Goal: Transaction & Acquisition: Book appointment/travel/reservation

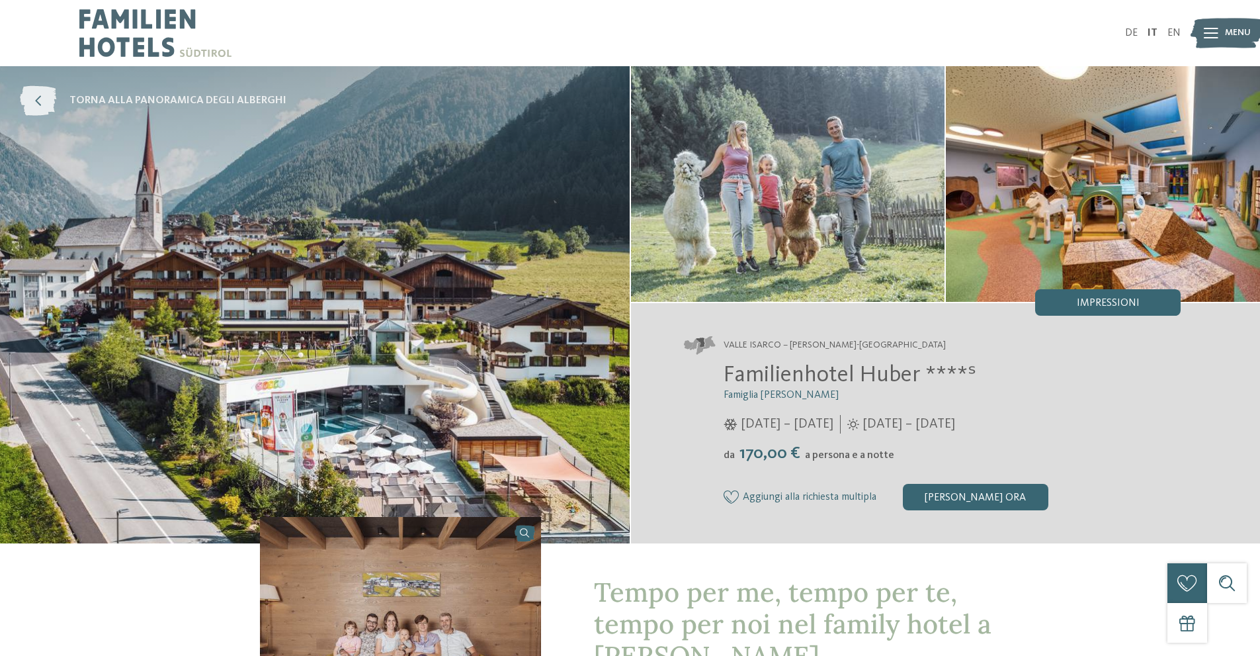
click at [96, 101] on span "torna alla panoramica degli alberghi" at bounding box center [177, 100] width 217 height 15
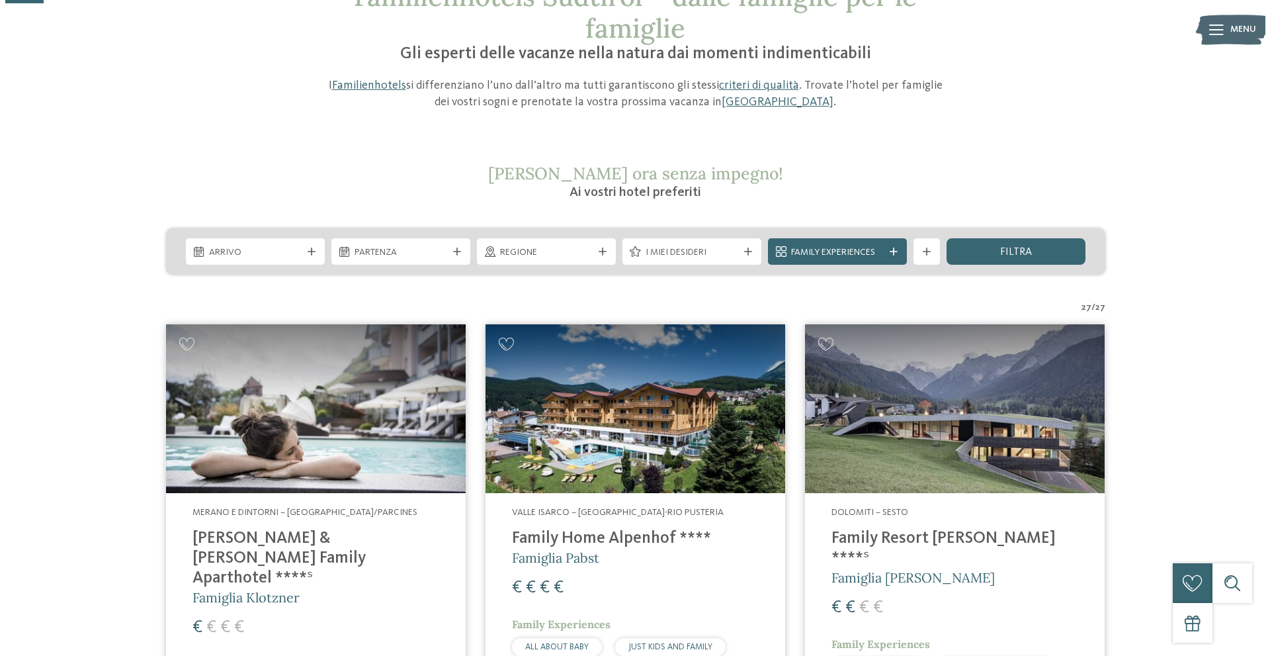
scroll to position [132, 0]
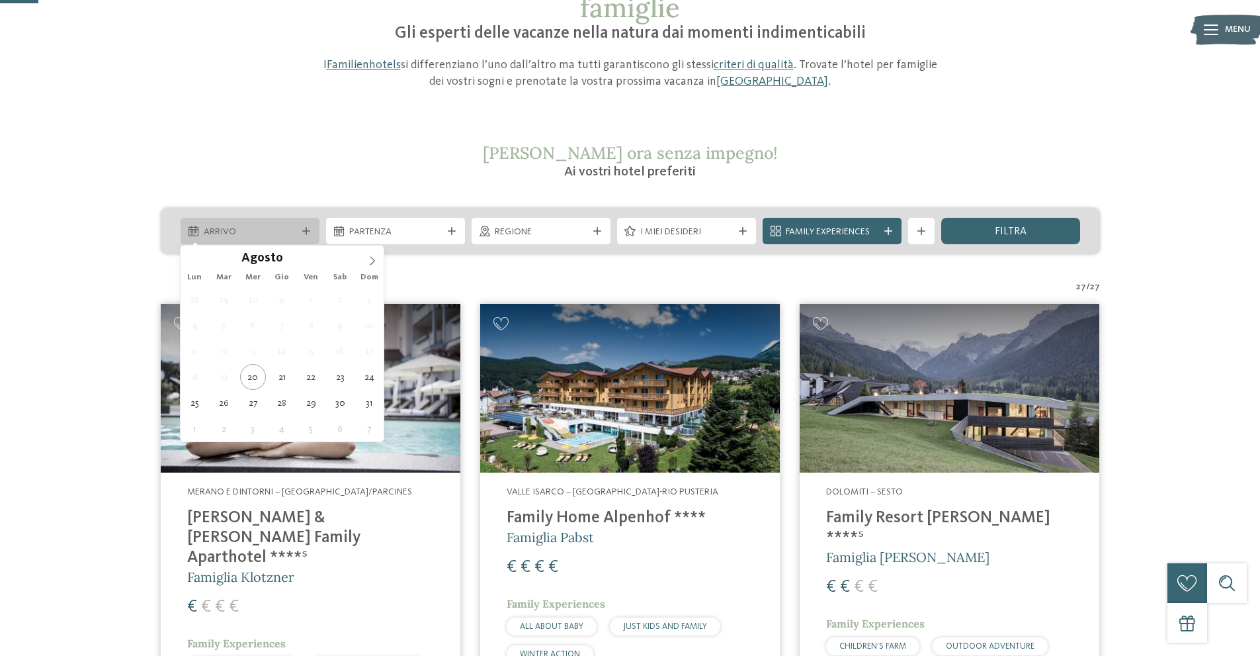
click at [197, 233] on icon at bounding box center [194, 231] width 10 height 11
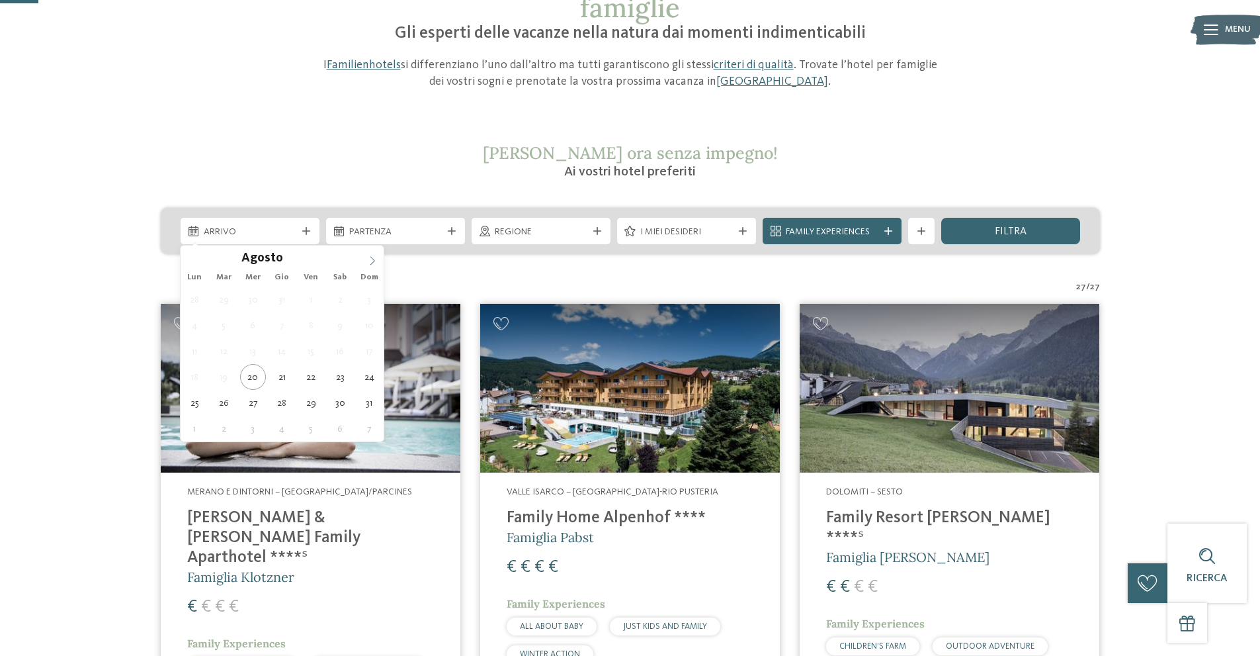
click at [369, 257] on icon at bounding box center [372, 260] width 9 height 9
type div "06.09.2025"
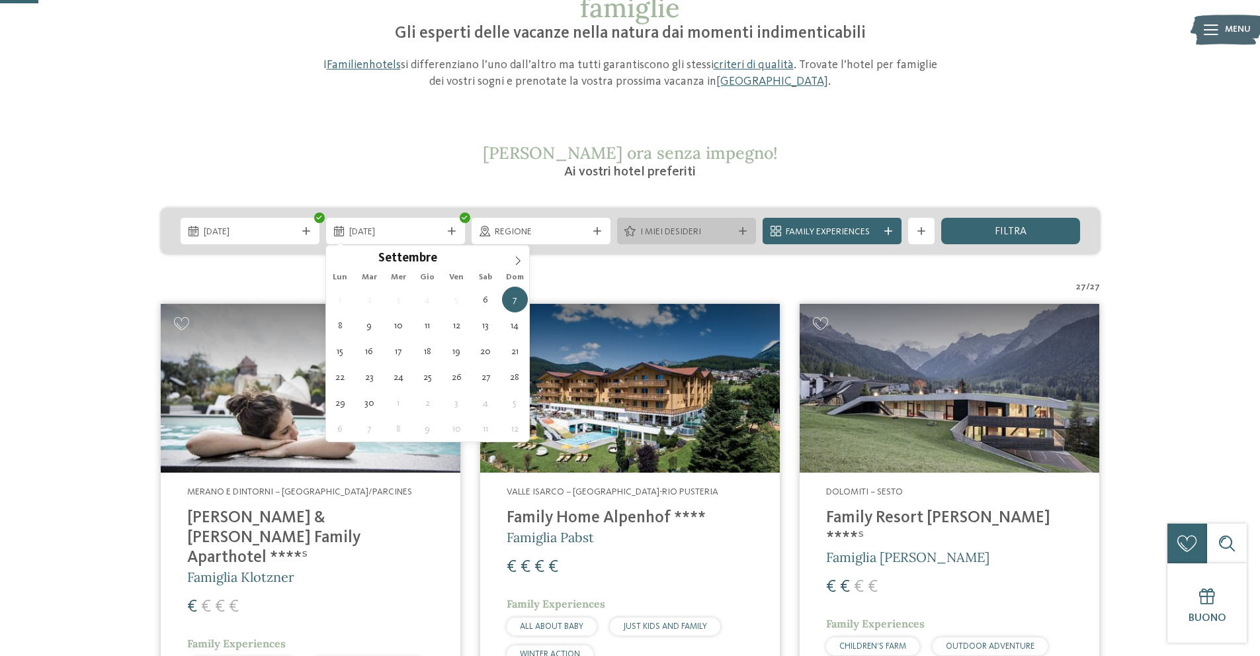
click at [742, 235] on icon at bounding box center [743, 231] width 8 height 8
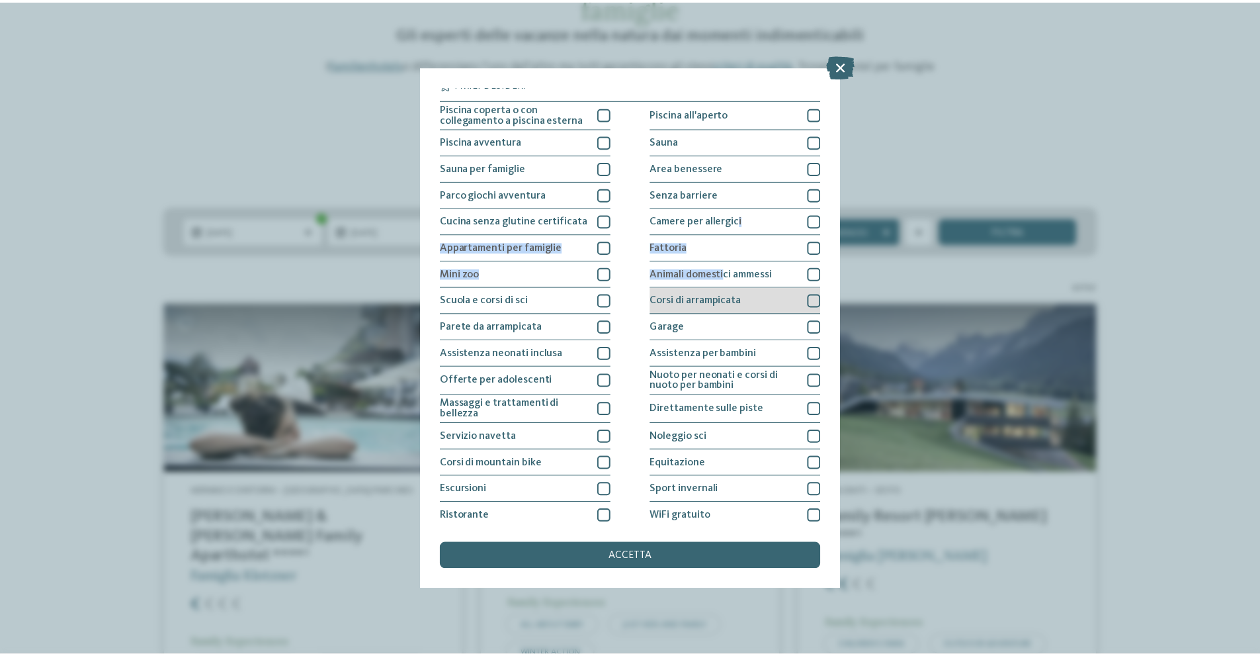
scroll to position [0, 0]
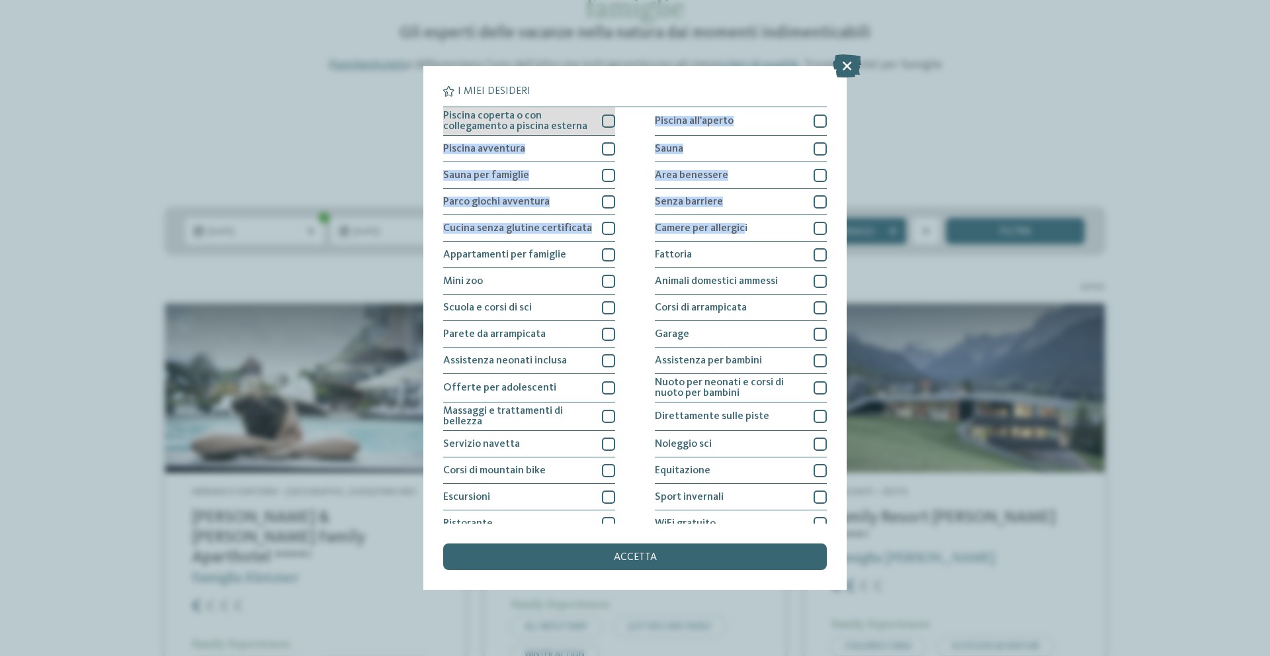
drag, startPoint x: 740, startPoint y: 233, endPoint x: 598, endPoint y: 122, distance: 180.1
click at [598, 122] on div "Piscina coperta o con collegamento a piscina esterna Piscina all'aperto Piscina…" at bounding box center [635, 335] width 384 height 456
click at [598, 122] on div "Piscina coperta o con collegamento a piscina esterna" at bounding box center [529, 121] width 172 height 28
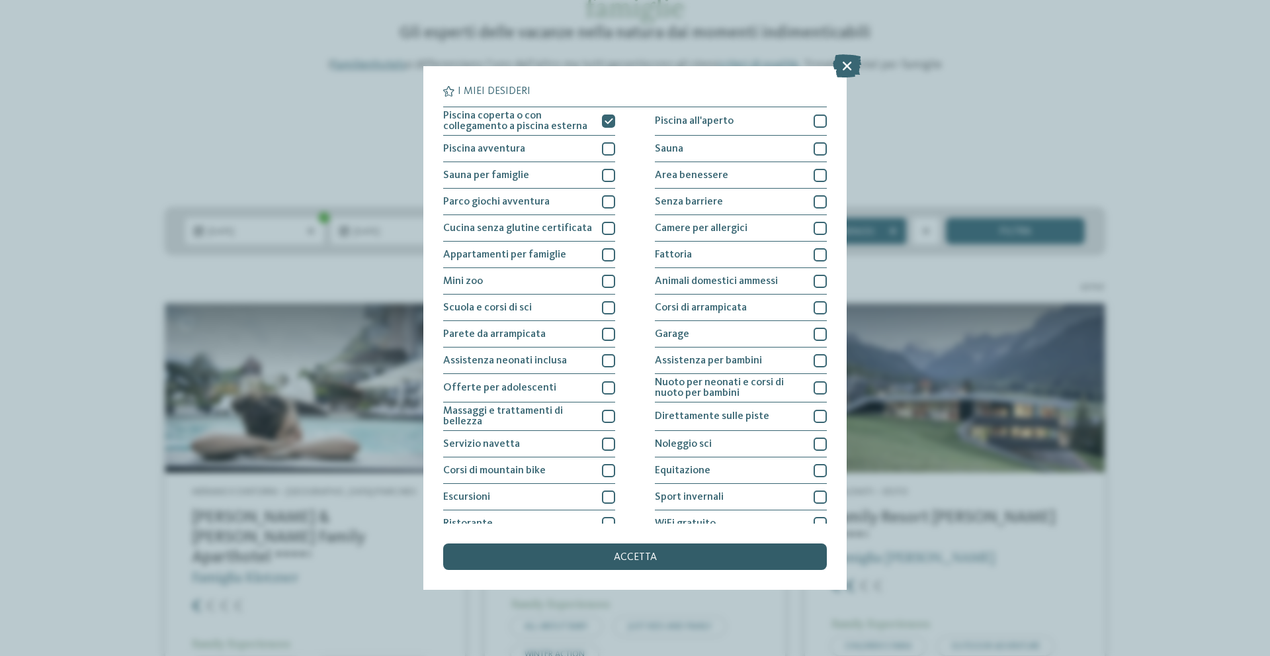
click at [625, 552] on span "accetta" at bounding box center [635, 557] width 43 height 11
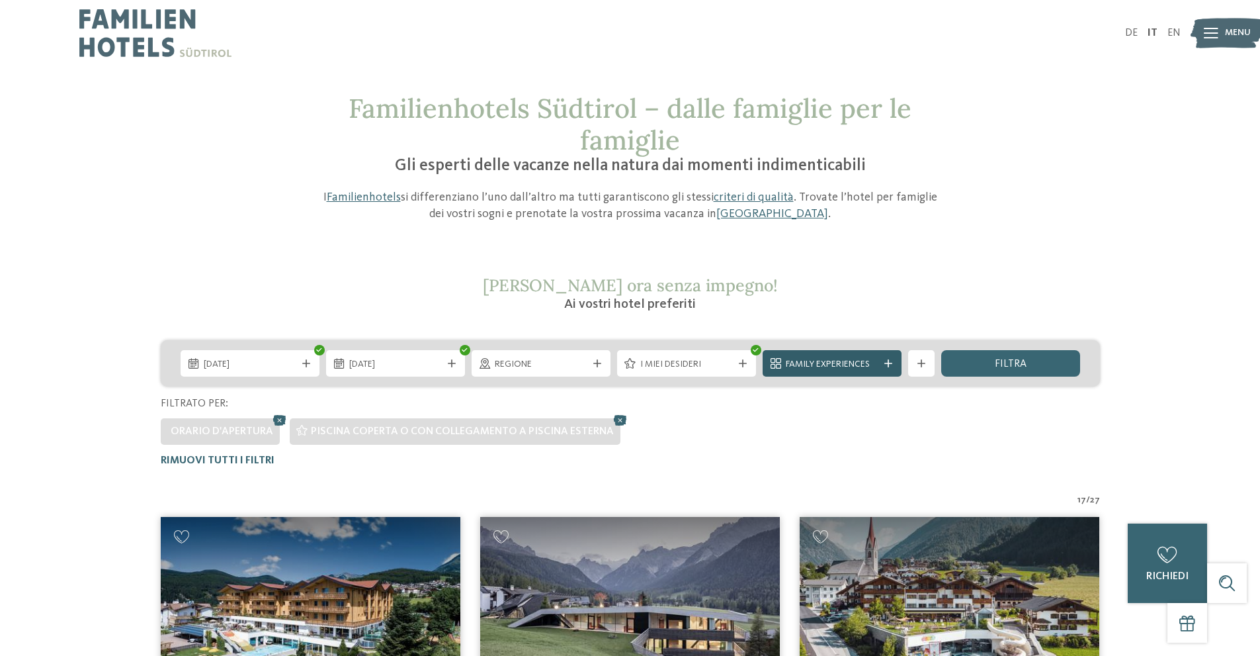
click at [892, 359] on div "Family Experiences" at bounding box center [832, 363] width 139 height 26
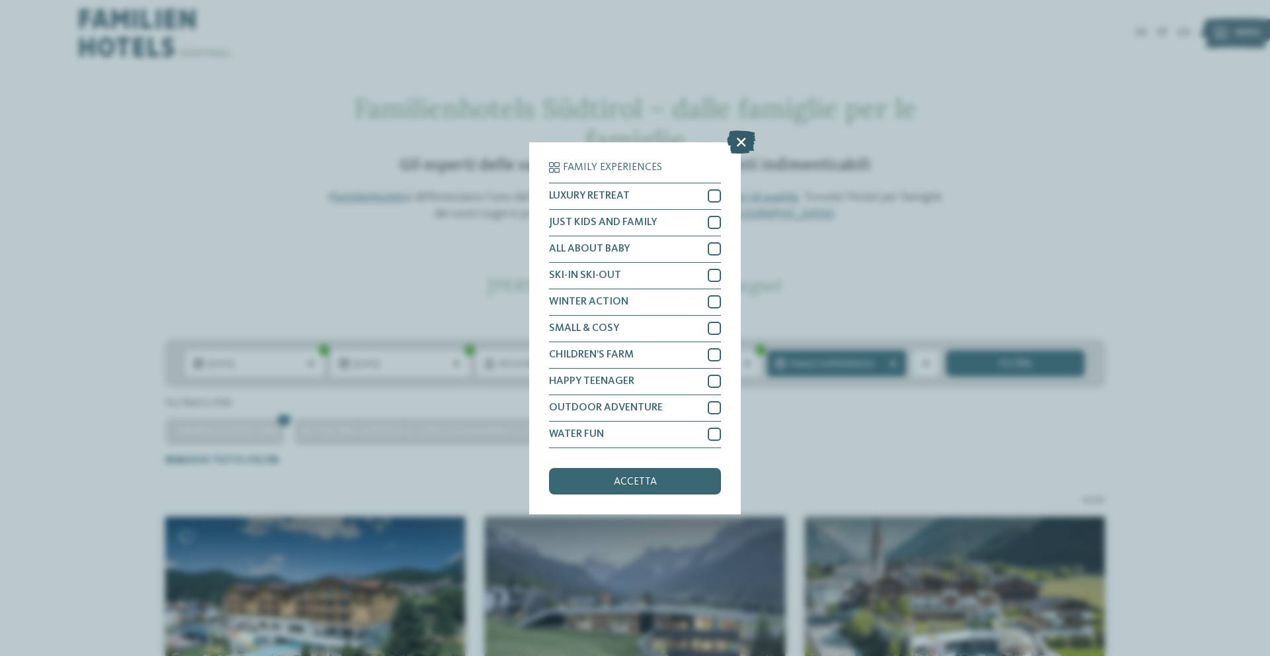
click at [739, 146] on icon at bounding box center [741, 141] width 28 height 23
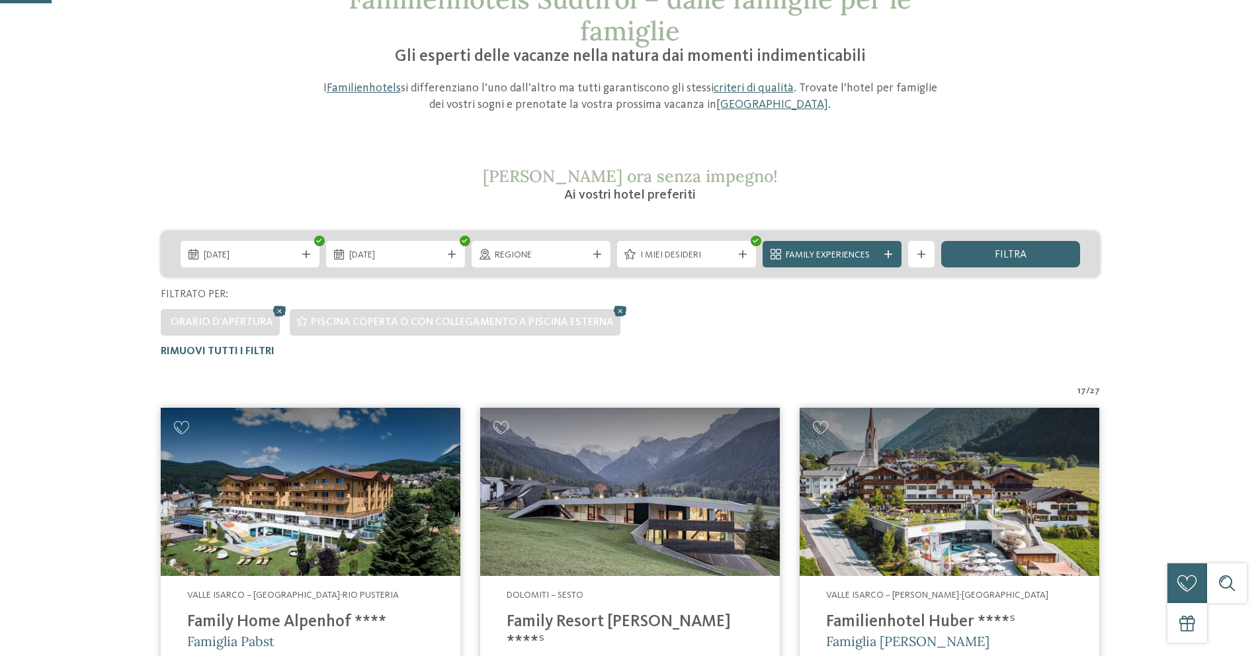
scroll to position [132, 0]
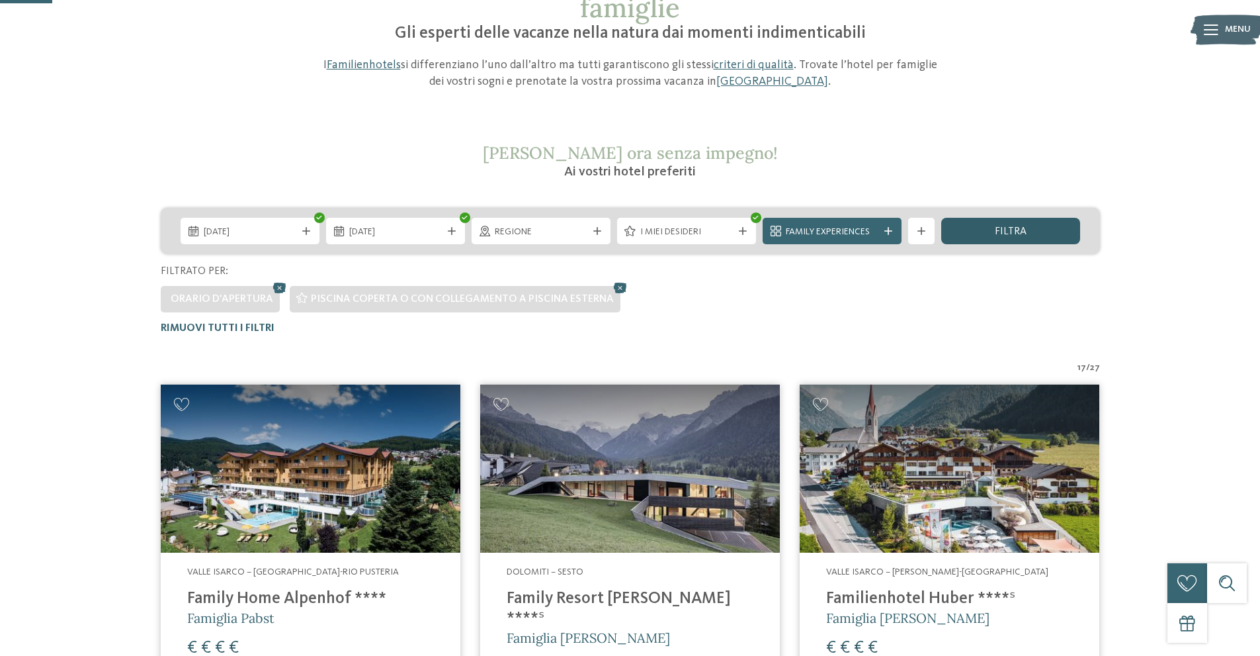
click at [981, 234] on div "filtra" at bounding box center [1010, 231] width 139 height 26
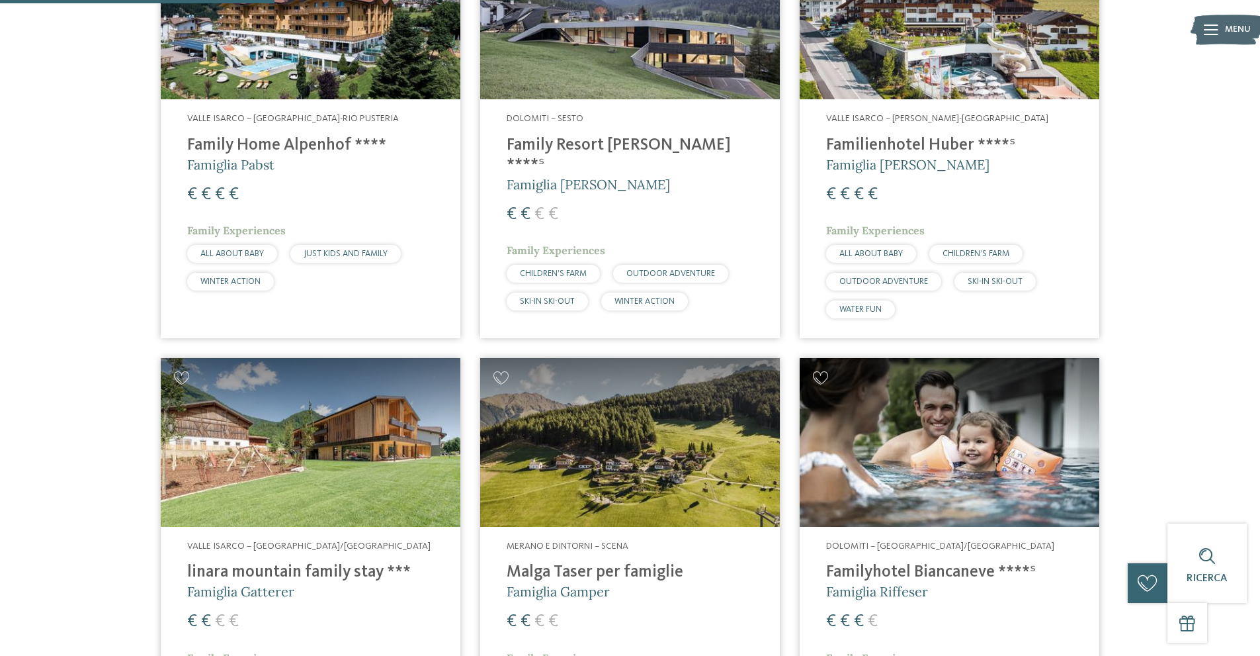
scroll to position [765, 0]
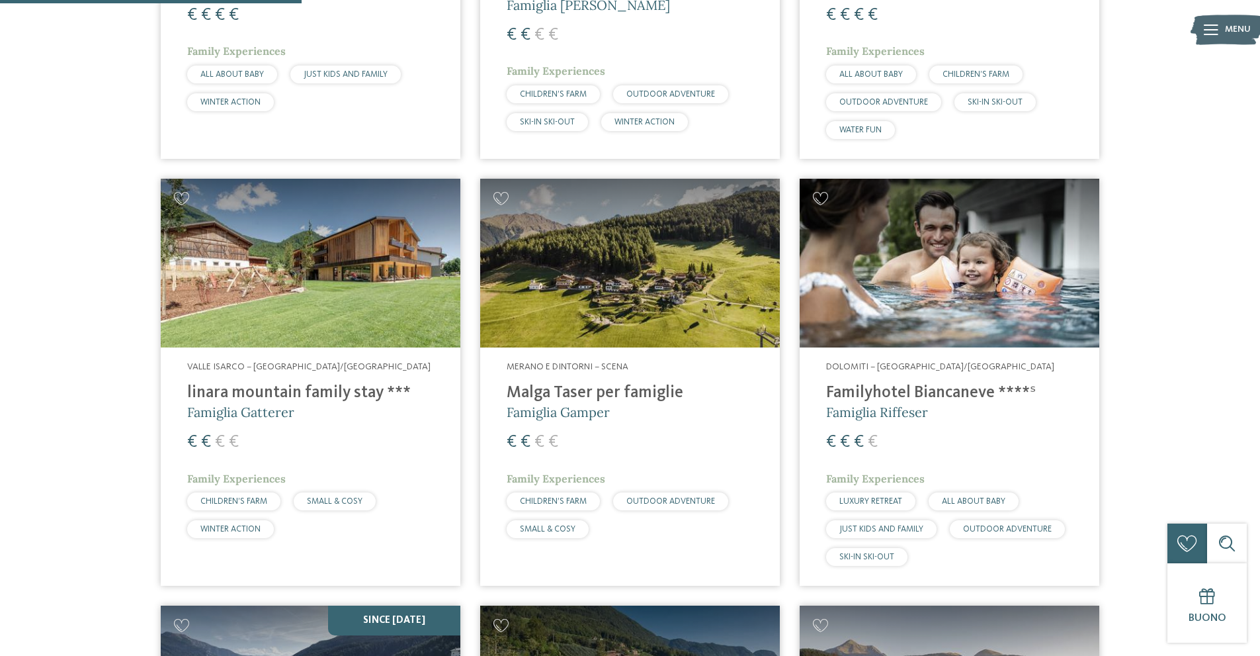
click at [246, 394] on h4 "linara mountain family stay ***" at bounding box center [310, 393] width 247 height 20
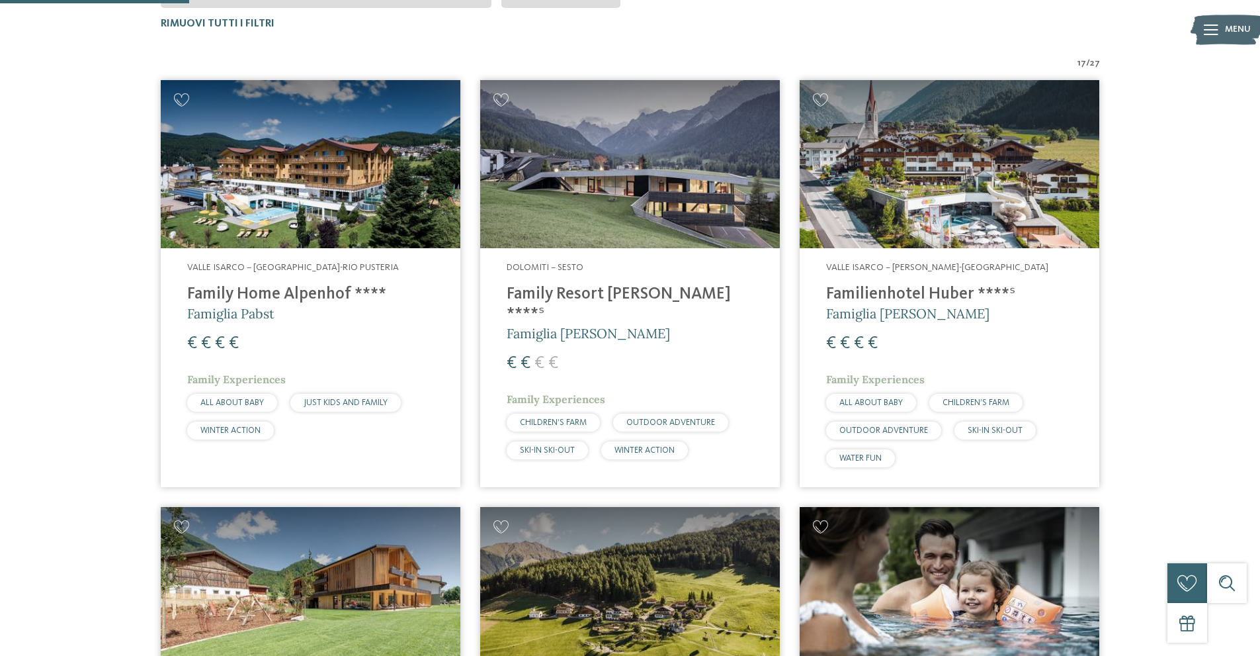
scroll to position [434, 0]
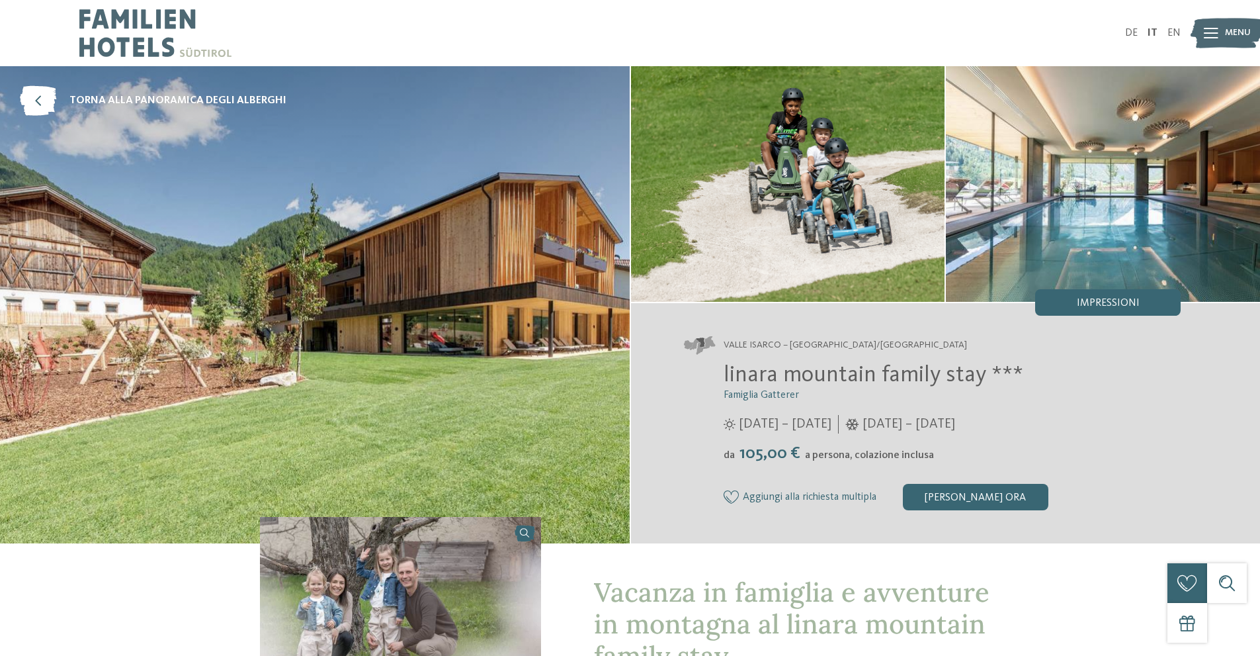
click at [1096, 258] on img at bounding box center [1103, 183] width 314 height 235
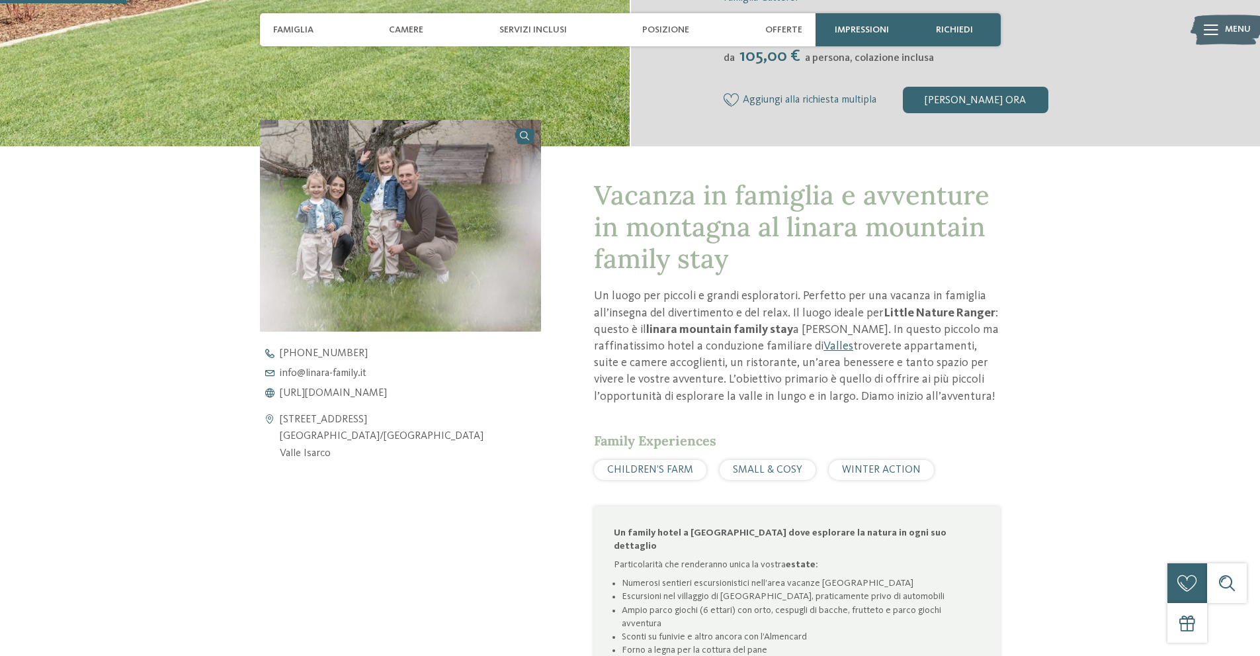
scroll to position [463, 0]
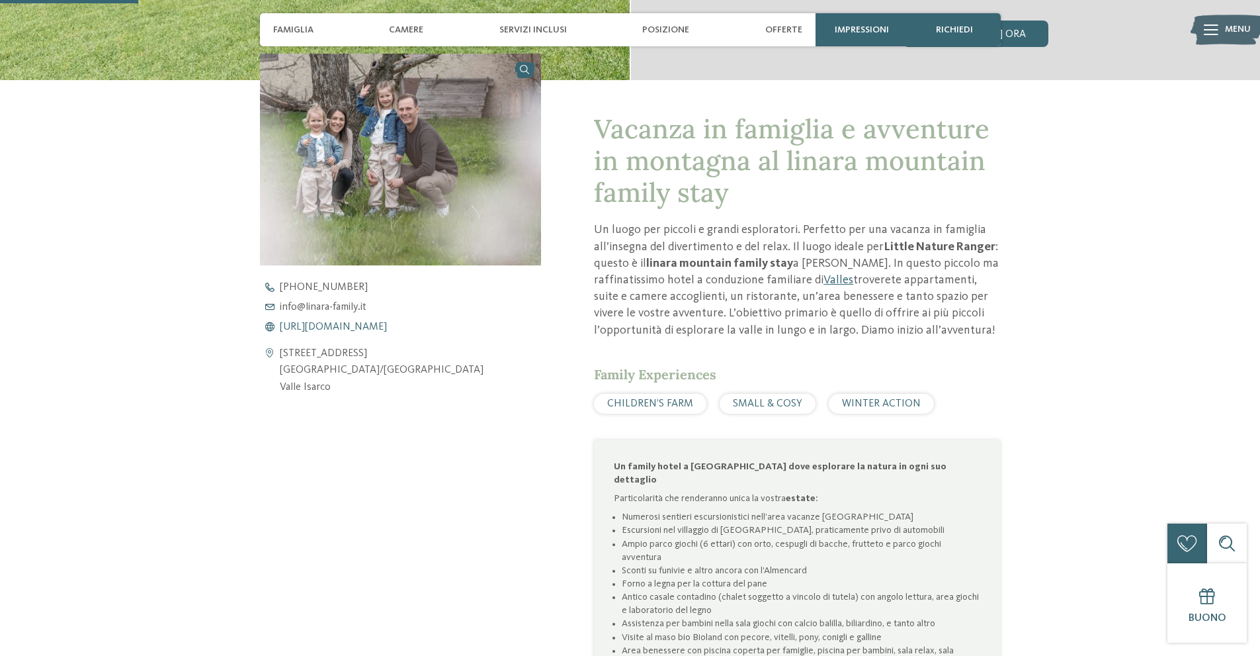
click at [376, 327] on span "https://www.linara-family.it/it" at bounding box center [333, 326] width 107 height 11
